Goal: Transaction & Acquisition: Purchase product/service

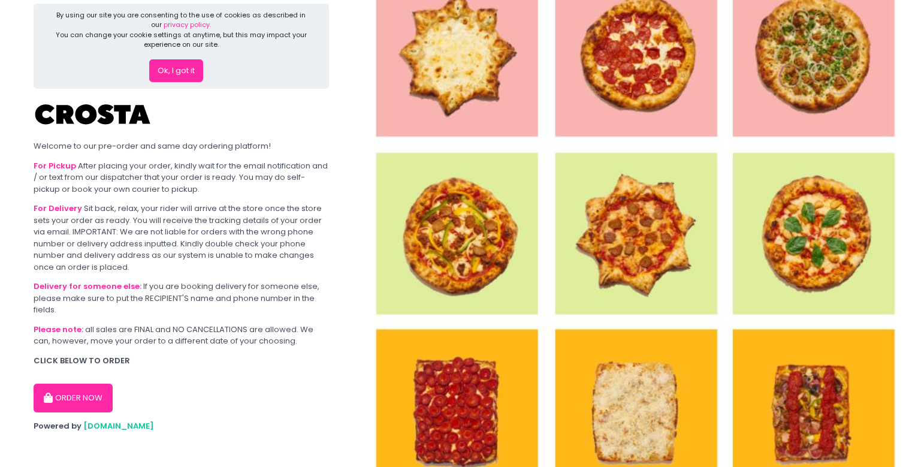
scroll to position [14, 0]
click at [95, 386] on button "ORDER NOW" at bounding box center [73, 398] width 79 height 29
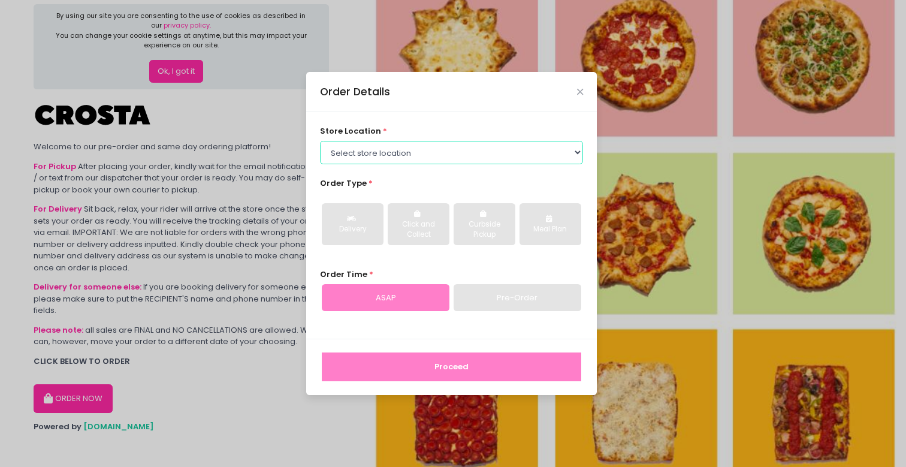
select select "65090bae48156caed44a5eb4"
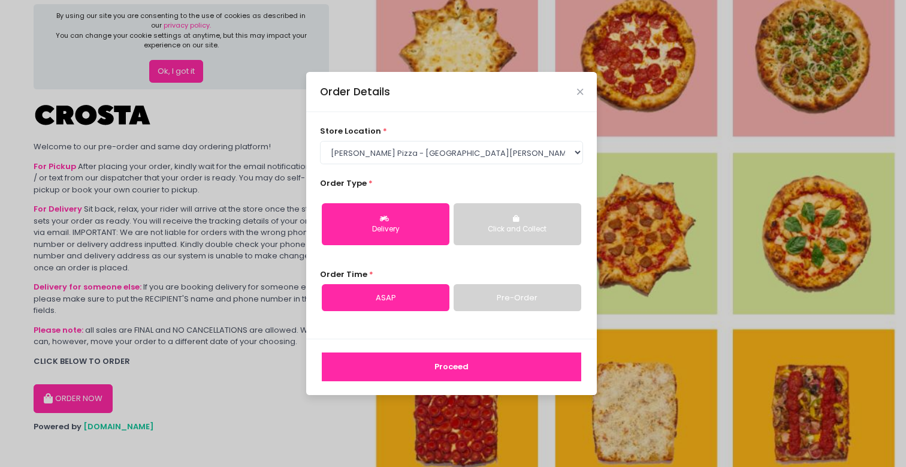
click at [396, 211] on button "Delivery" at bounding box center [386, 224] width 128 height 42
click at [531, 297] on link "Pre-Order" at bounding box center [517, 298] width 128 height 28
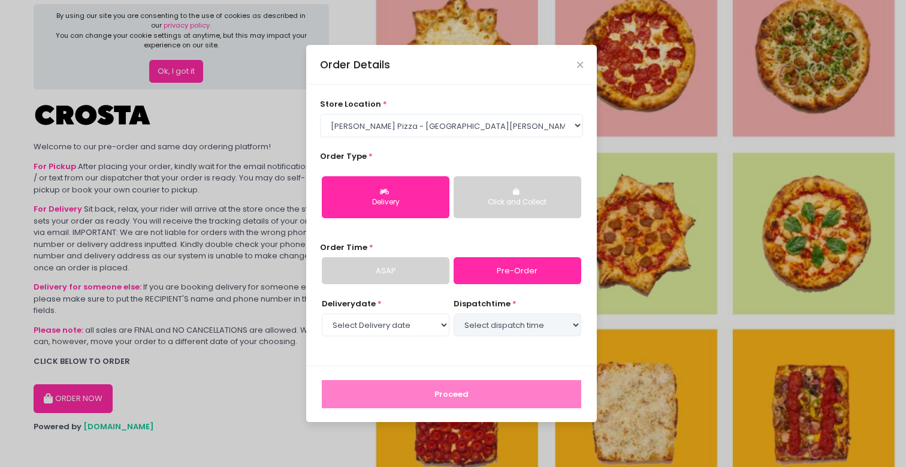
select select "2025-09-08"
select select "20:30"
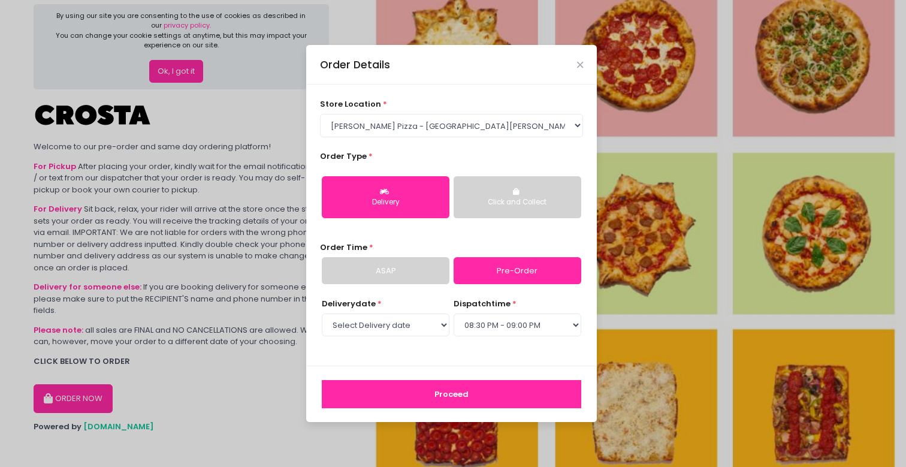
click at [483, 393] on button "Proceed" at bounding box center [451, 394] width 259 height 29
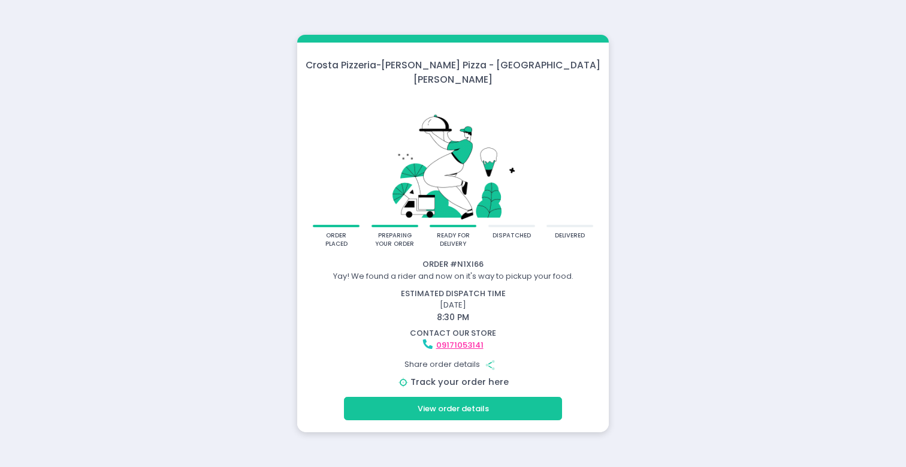
click at [479, 376] on link "Track your order here" at bounding box center [459, 382] width 98 height 12
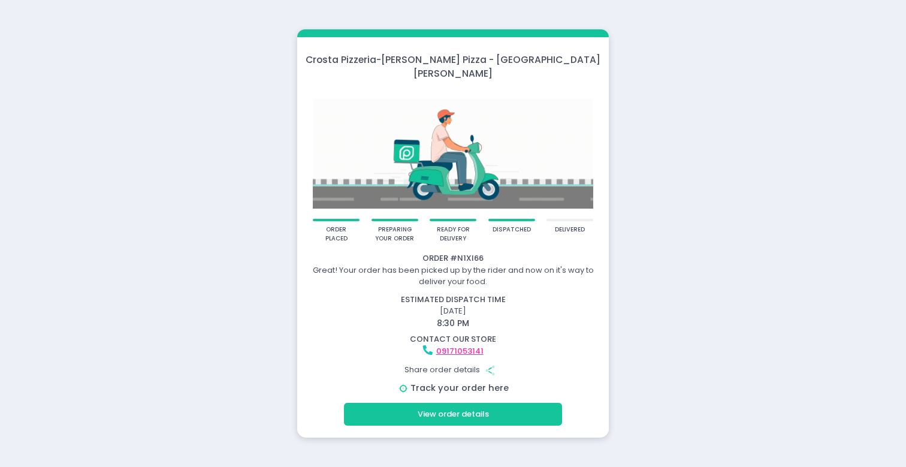
click at [449, 381] on link "Track your order here" at bounding box center [459, 387] width 98 height 12
